Goal: Transaction & Acquisition: Register for event/course

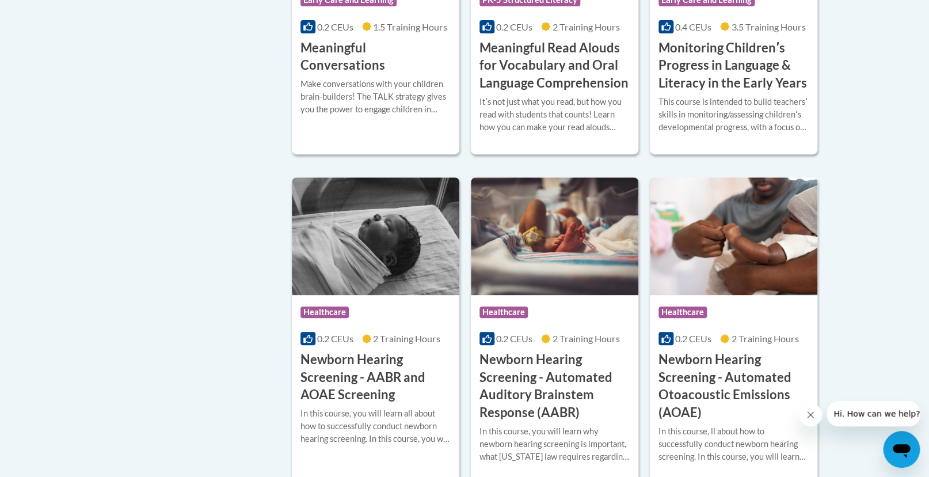
scroll to position [1960, 0]
click at [743, 92] on h3 "Monitoring Childrenʹs Progress in Language & Literacy in the Early Years" at bounding box center [734, 65] width 150 height 53
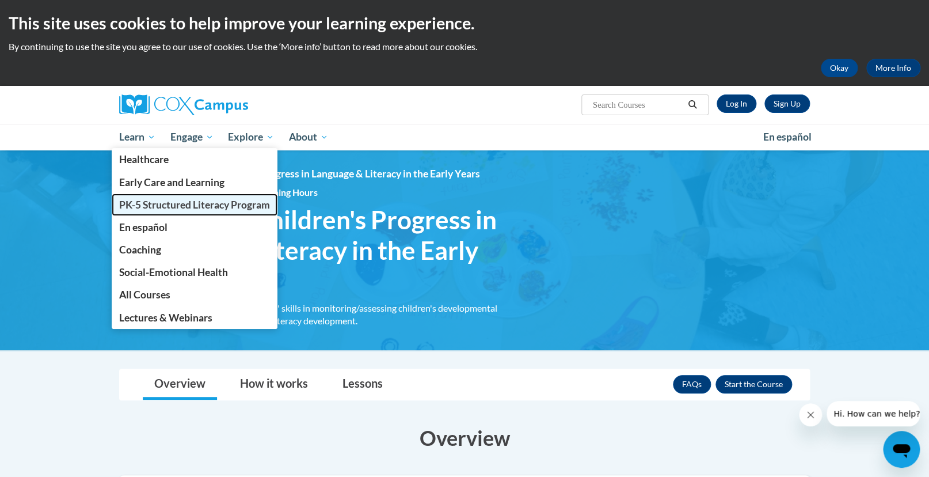
click at [164, 205] on span "PK-5 Structured Literacy Program" at bounding box center [194, 205] width 151 height 12
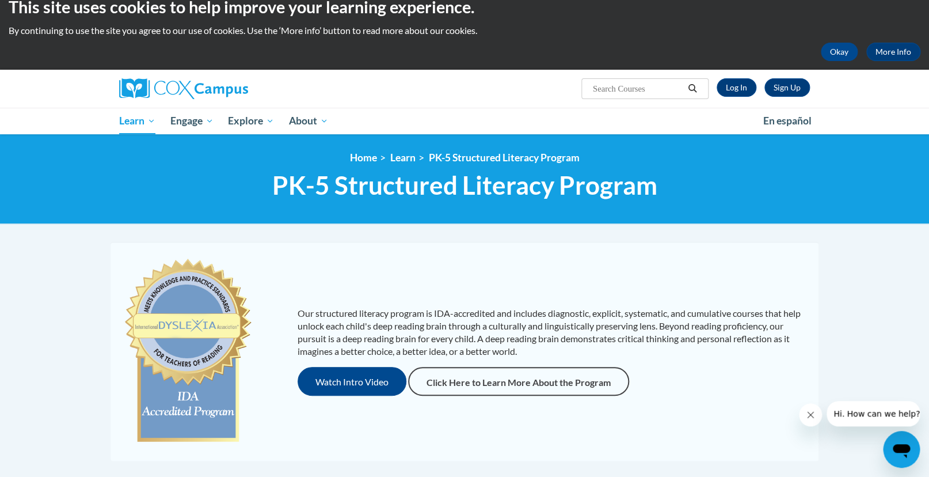
scroll to position [18, 0]
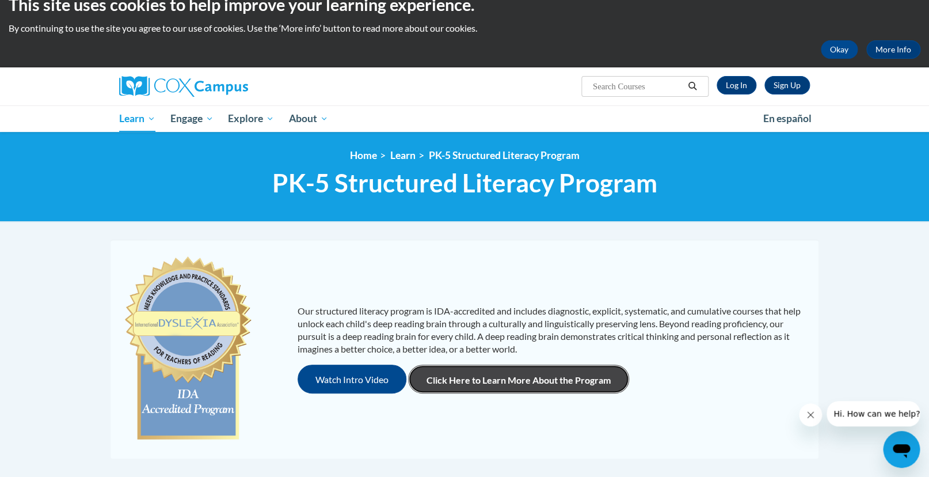
click at [538, 386] on link "Click Here to Learn More About the Program" at bounding box center [518, 378] width 221 height 29
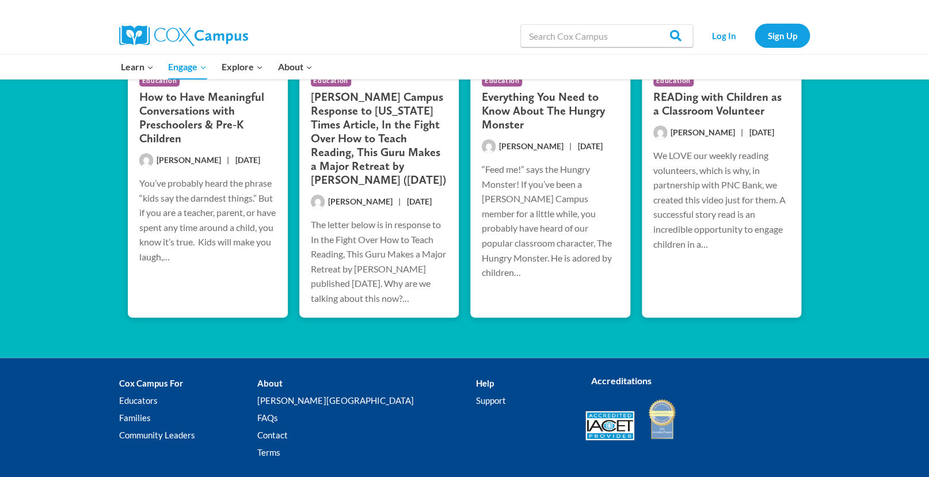
scroll to position [2295, 0]
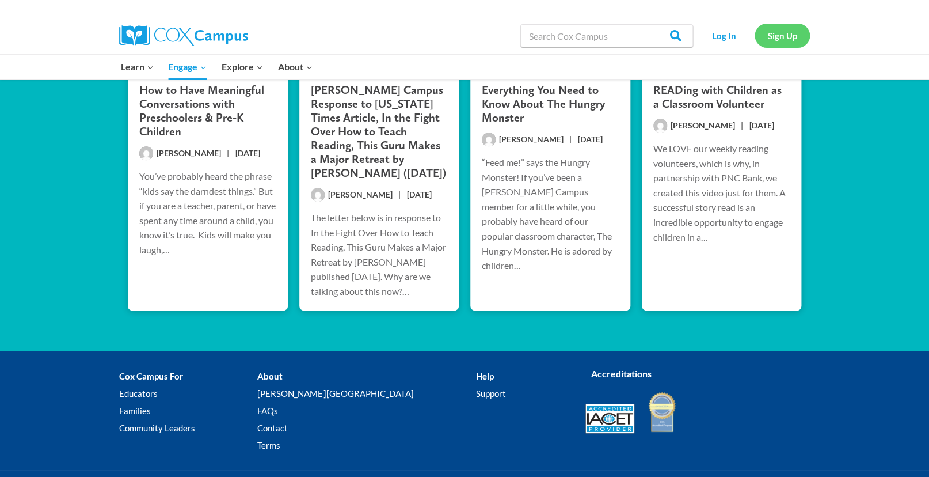
click at [794, 36] on link "Sign Up" at bounding box center [782, 36] width 55 height 24
